Goal: Transaction & Acquisition: Purchase product/service

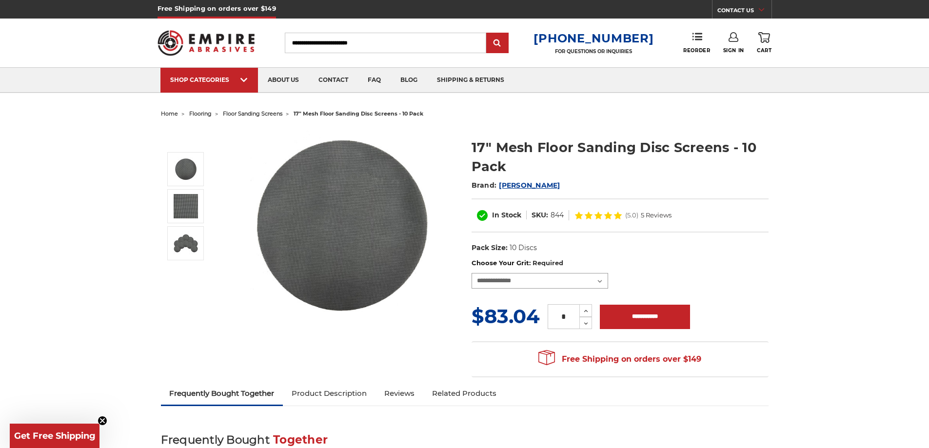
click at [569, 281] on select "**********" at bounding box center [539, 281] width 136 height 16
click at [468, 145] on section "17" Mesh Floor Sanding Disc Screens - 10 Pack Brand: [PERSON_NAME] In Stock SKU…" at bounding box center [620, 193] width 310 height 131
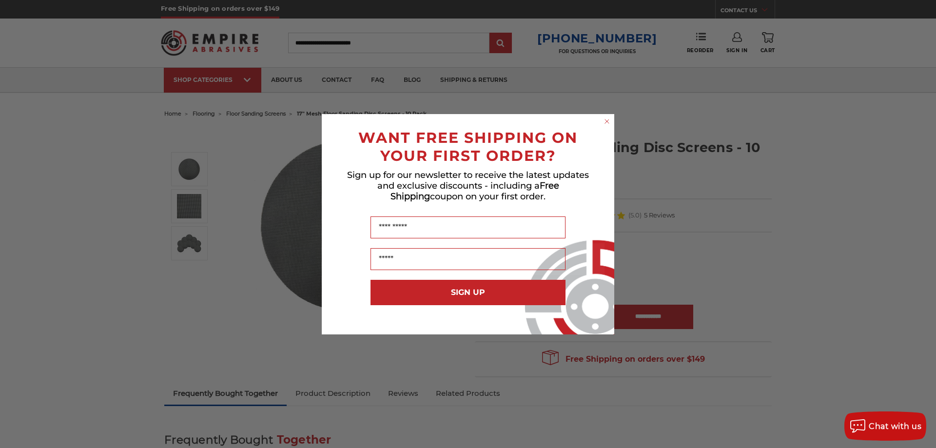
drag, startPoint x: 487, startPoint y: 145, endPoint x: 772, endPoint y: 134, distance: 284.4
click at [772, 134] on div "Close dialog WANT FREE SHIPPING ON YOUR FIRST ORDER? Sign up for our newsletter…" at bounding box center [468, 224] width 936 height 448
drag, startPoint x: 772, startPoint y: 134, endPoint x: 663, endPoint y: 127, distance: 108.4
click at [770, 134] on div "Close dialog WANT FREE SHIPPING ON YOUR FIRST ORDER? Sign up for our newsletter…" at bounding box center [468, 224] width 936 height 448
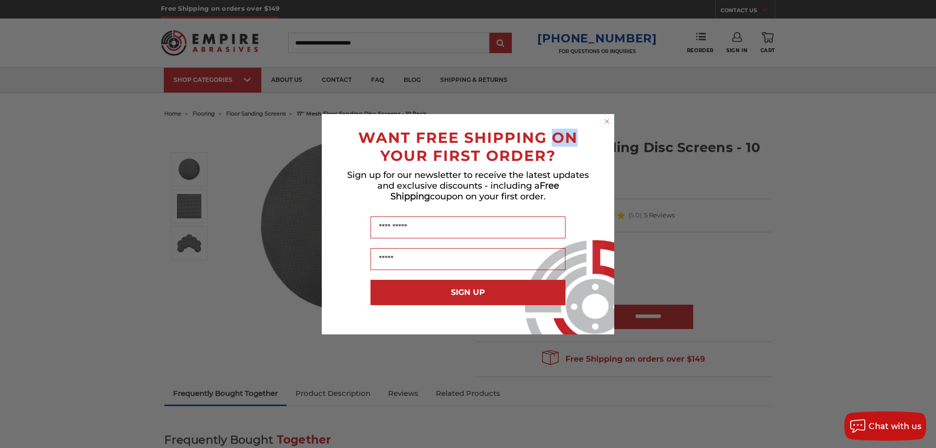
click at [609, 122] on circle "Close dialog" at bounding box center [606, 120] width 9 height 9
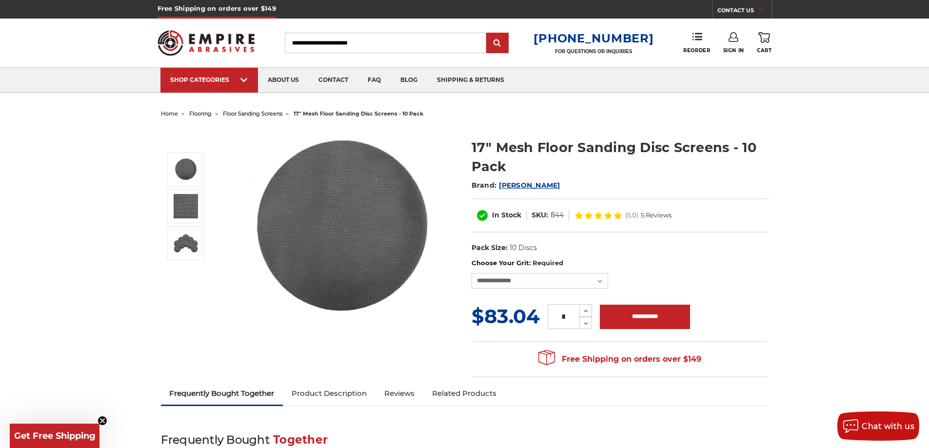
click at [471, 142] on h1 "17" Mesh Floor Sanding Disc Screens - 10 Pack" at bounding box center [619, 157] width 297 height 38
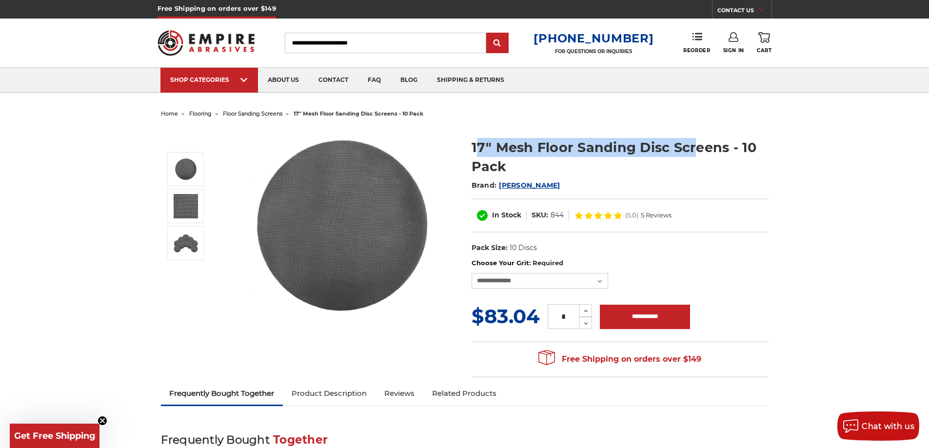
drag, startPoint x: 521, startPoint y: 138, endPoint x: 695, endPoint y: 142, distance: 174.1
click at [695, 142] on h1 "17" Mesh Floor Sanding Disc Screens - 10 Pack" at bounding box center [619, 157] width 297 height 38
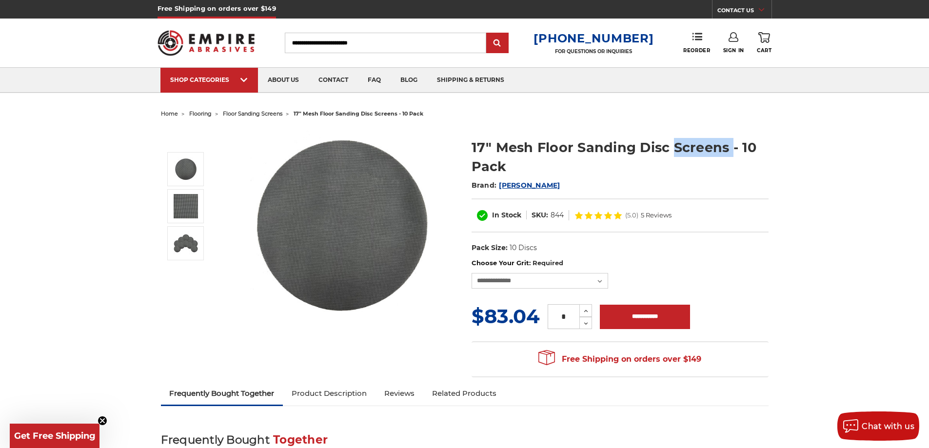
click at [695, 142] on h1 "17" Mesh Floor Sanding Disc Screens - 10 Pack" at bounding box center [619, 157] width 297 height 38
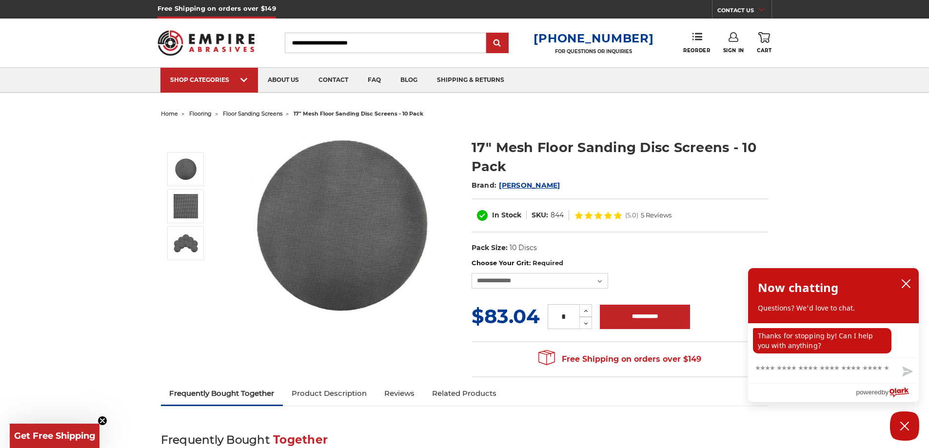
drag, startPoint x: 473, startPoint y: 140, endPoint x: 495, endPoint y: 139, distance: 22.4
click at [473, 140] on h1 "17" Mesh Floor Sanding Disc Screens - 10 Pack" at bounding box center [619, 157] width 297 height 38
drag, startPoint x: 546, startPoint y: 140, endPoint x: 627, endPoint y: 139, distance: 80.4
click at [626, 140] on h1 "17" Mesh Floor Sanding Disc Screens - 10 Pack" at bounding box center [619, 157] width 297 height 38
click at [579, 145] on h1 "17" Mesh Floor Sanding Disc Screens - 10 Pack" at bounding box center [619, 157] width 297 height 38
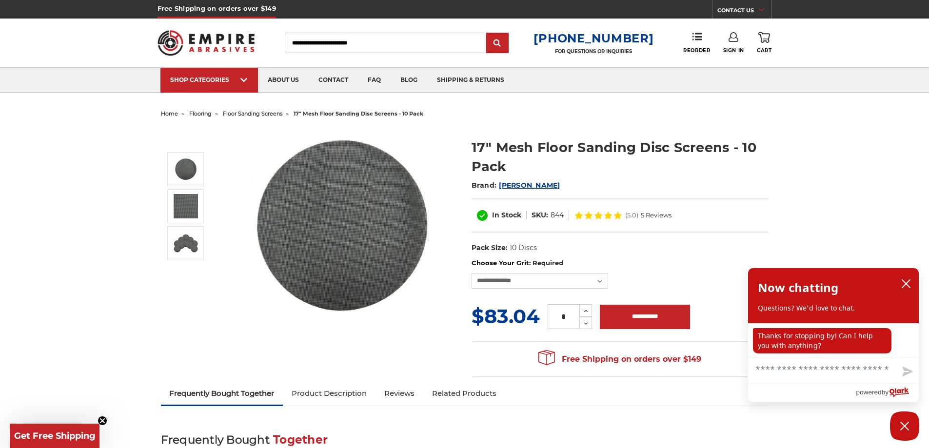
click at [468, 145] on section "17" Mesh Floor Sanding Disc Screens - 10 Pack Brand: [PERSON_NAME] In Stock SKU…" at bounding box center [620, 193] width 310 height 131
drag, startPoint x: 469, startPoint y: 145, endPoint x: 593, endPoint y: 150, distance: 124.4
click at [533, 147] on section "17" Mesh Floor Sanding Disc Screens - 10 Pack Brand: [PERSON_NAME] In Stock SKU…" at bounding box center [620, 193] width 310 height 131
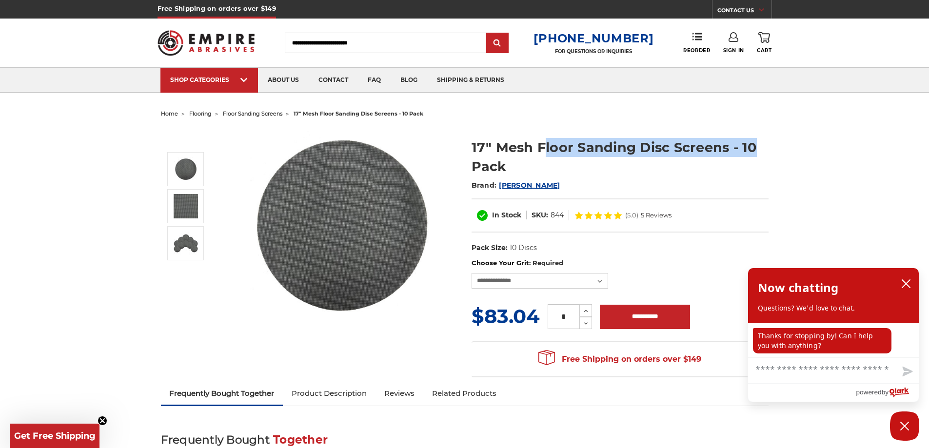
drag, startPoint x: 593, startPoint y: 150, endPoint x: 752, endPoint y: 155, distance: 159.0
click at [752, 155] on h1 "17" Mesh Floor Sanding Disc Screens - 10 Pack" at bounding box center [619, 157] width 297 height 38
click at [749, 155] on h1 "17" Mesh Floor Sanding Disc Screens - 10 Pack" at bounding box center [619, 157] width 297 height 38
drag, startPoint x: 508, startPoint y: 167, endPoint x: 464, endPoint y: 151, distance: 47.4
click at [465, 151] on section "17" Mesh Floor Sanding Disc Screens - 10 Pack Brand: [PERSON_NAME] In Stock SKU…" at bounding box center [620, 193] width 310 height 131
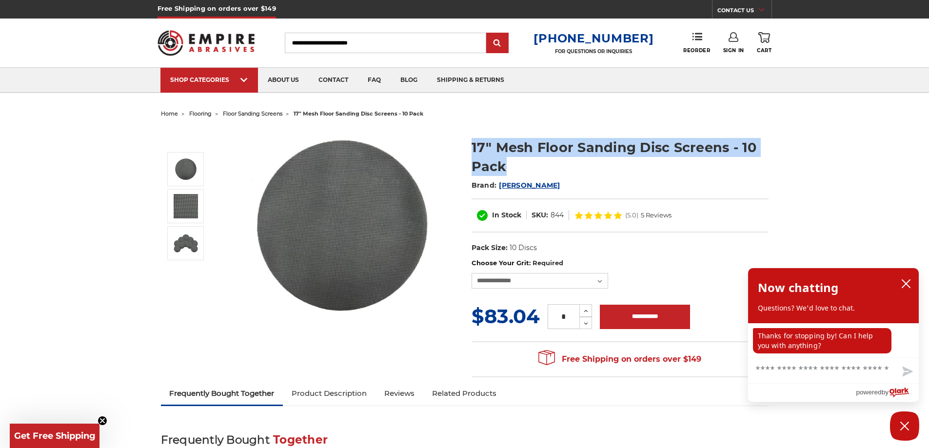
copy h1 "17" Mesh Floor Sanding Disc Screens - 10 Pack"
click at [512, 161] on h1 "17" Mesh Floor Sanding Disc Screens - 10 Pack" at bounding box center [619, 157] width 297 height 38
